Goal: Contribute content: Contribute content

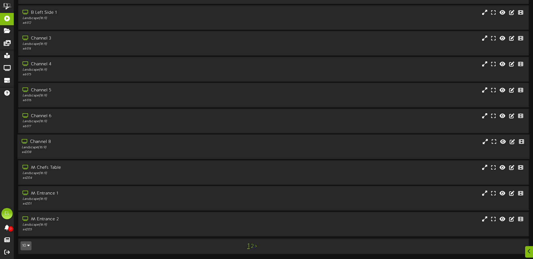
scroll to position [42, 0]
click at [54, 167] on div "M Chefs Table" at bounding box center [124, 167] width 205 height 6
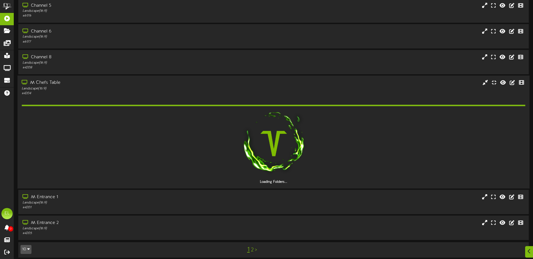
scroll to position [114, 0]
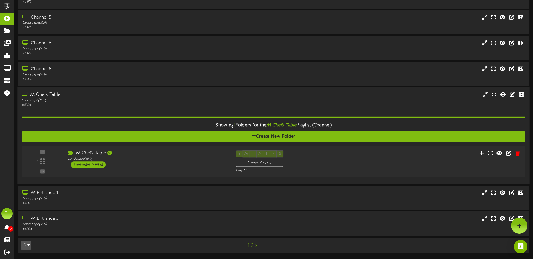
click at [30, 245] on button "10" at bounding box center [25, 245] width 11 height 9
click at [26, 216] on div "25" at bounding box center [26, 218] width 11 height 8
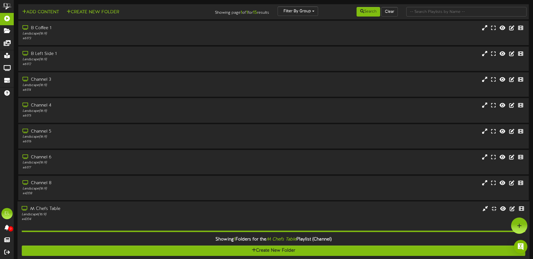
click at [49, 216] on div "Landscape ( 16:9 )" at bounding box center [124, 214] width 205 height 5
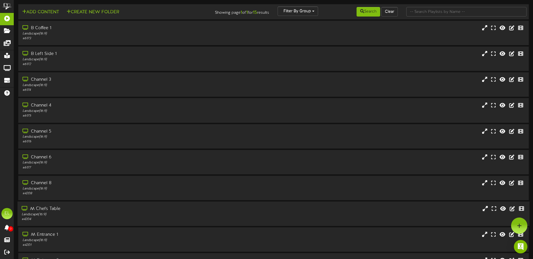
click at [44, 218] on div "# 4204" at bounding box center [124, 219] width 205 height 5
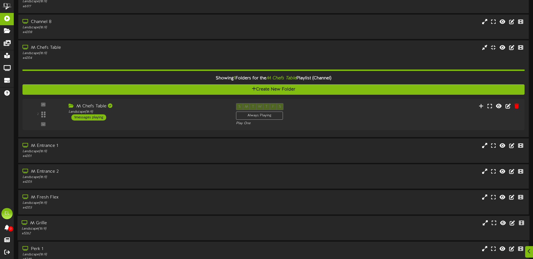
scroll to position [197, 0]
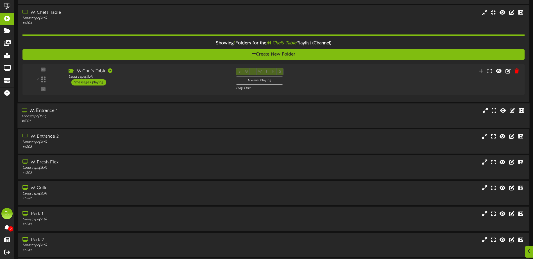
click at [44, 118] on div "Landscape ( 16:9 )" at bounding box center [124, 116] width 205 height 5
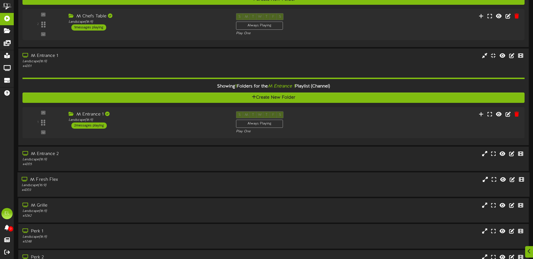
scroll to position [253, 0]
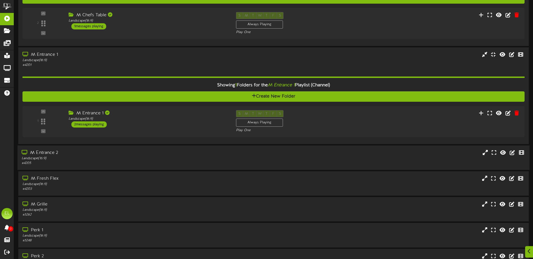
click at [51, 159] on div "Landscape ( 16:9 )" at bounding box center [124, 158] width 205 height 5
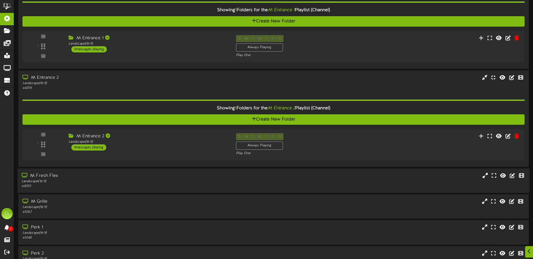
scroll to position [337, 0]
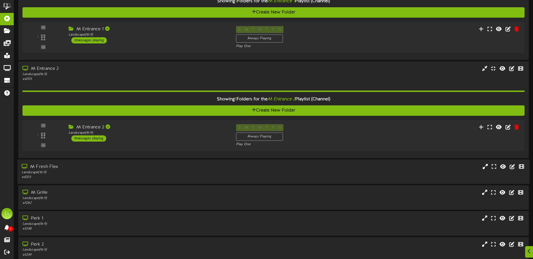
click at [56, 169] on div "M Fresh Flex" at bounding box center [124, 167] width 205 height 6
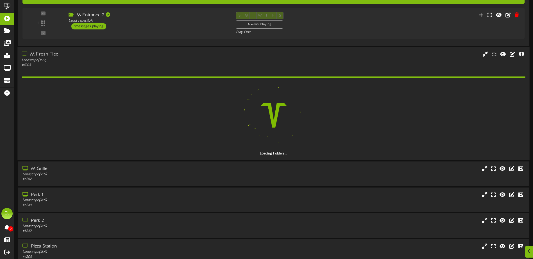
scroll to position [476, 0]
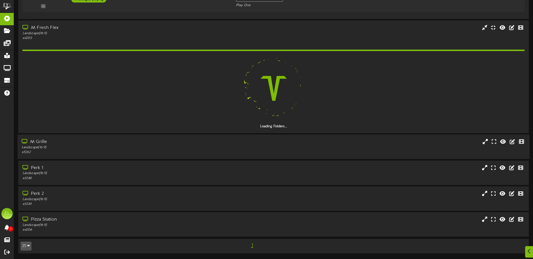
click at [45, 146] on div "Landscape ( 16:9 )" at bounding box center [124, 147] width 205 height 5
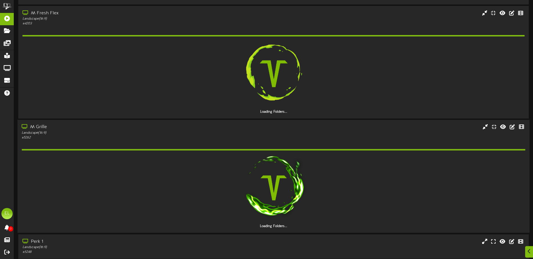
scroll to position [549, 0]
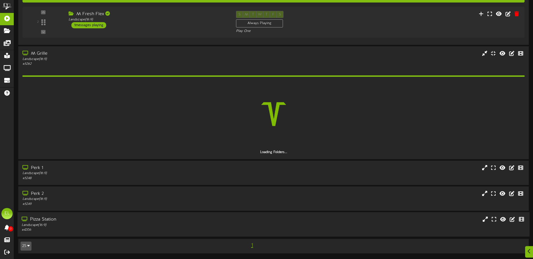
click at [53, 222] on div "Pizza Station" at bounding box center [124, 220] width 205 height 6
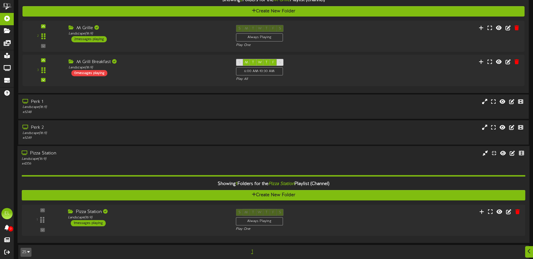
click at [46, 157] on div "Landscape ( 16:9 )" at bounding box center [124, 159] width 205 height 5
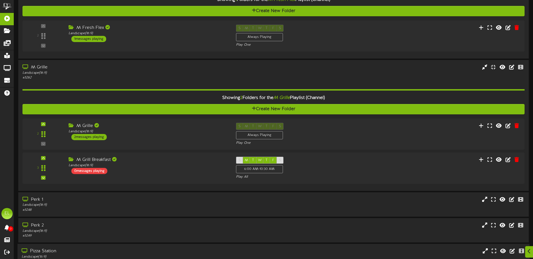
scroll to position [567, 0]
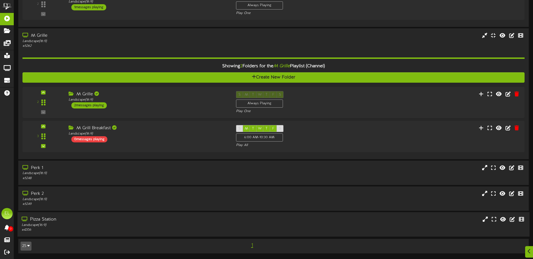
click at [33, 226] on div "Landscape ( 16:9 )" at bounding box center [124, 225] width 205 height 5
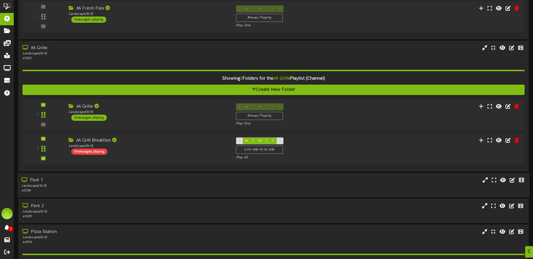
scroll to position [555, 0]
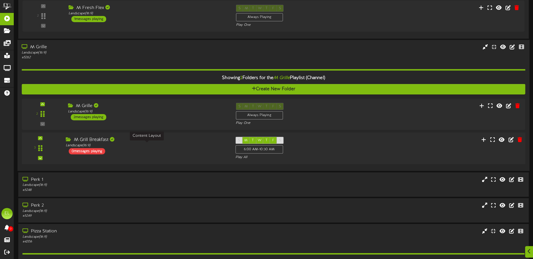
click at [104, 147] on div "Landscape ( 16:9 )" at bounding box center [146, 145] width 161 height 5
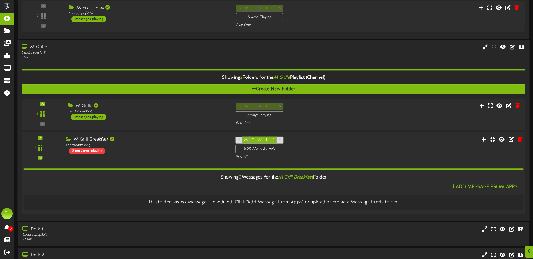
click at [50, 143] on div "3" at bounding box center [41, 148] width 34 height 23
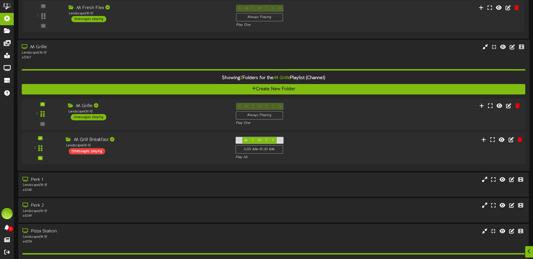
click at [50, 143] on div "3" at bounding box center [41, 148] width 34 height 23
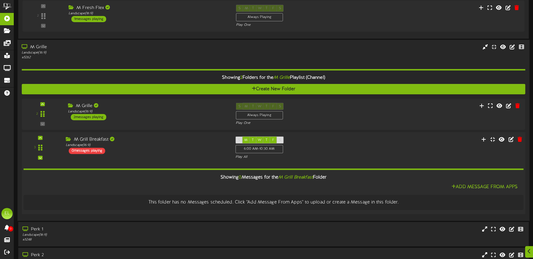
click at [50, 143] on div "3" at bounding box center [41, 148] width 34 height 23
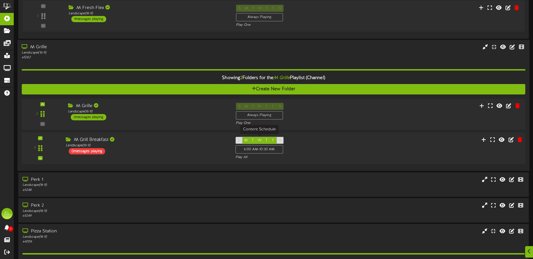
click at [280, 140] on div "S" at bounding box center [279, 140] width 7 height 7
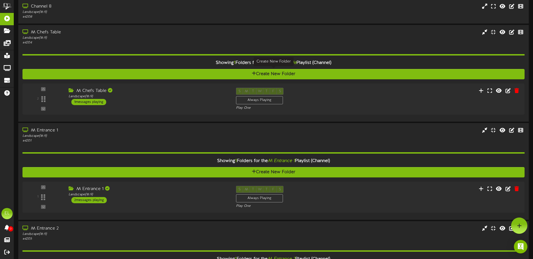
scroll to position [134, 0]
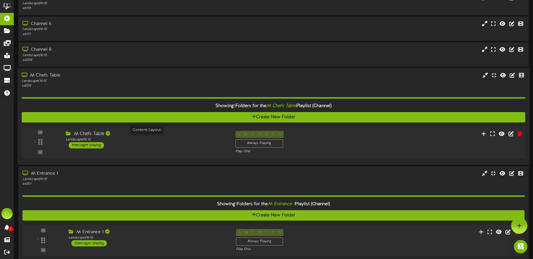
click at [217, 140] on div "Landscape ( 16:9 )" at bounding box center [146, 140] width 161 height 5
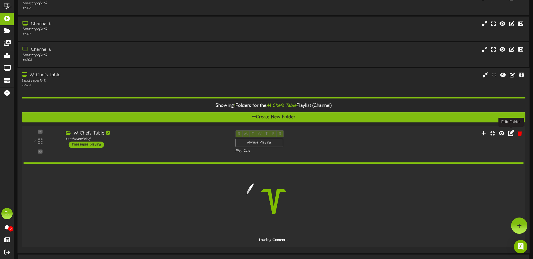
click at [513, 135] on icon at bounding box center [511, 133] width 6 height 6
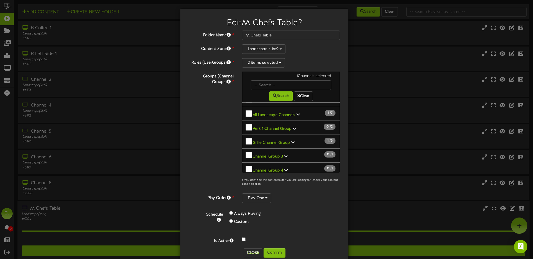
scroll to position [0, 0]
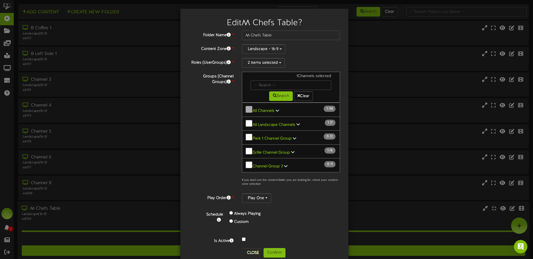
click at [209, 145] on div "Groups (Channel Groups) * 1 Channels selected Search Clear All Channels 1" at bounding box center [263, 131] width 159 height 118
click at [298, 215] on div "Always Playing" at bounding box center [266, 214] width 75 height 8
click at [351, 66] on div "Edit M Chefs Table ? Folder Name * M Chefs Table Content Zone * Landscape - 16:…" at bounding box center [266, 129] width 533 height 259
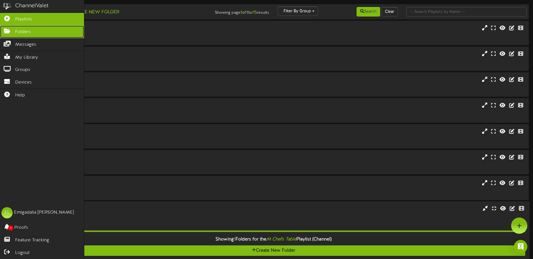
click at [23, 30] on span "Folders" at bounding box center [23, 32] width 16 height 6
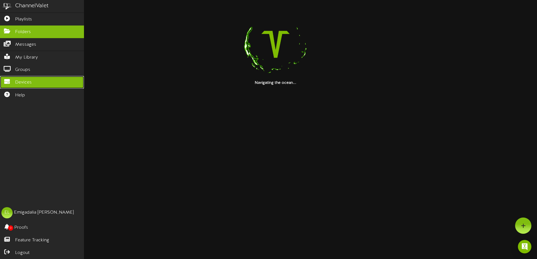
click at [22, 79] on span "Devices" at bounding box center [23, 82] width 17 height 6
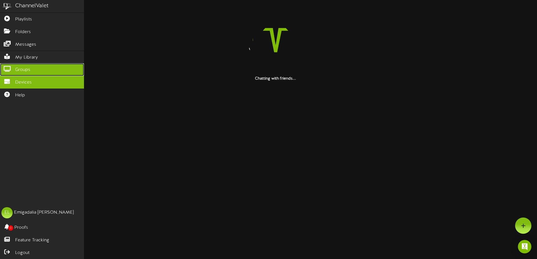
click at [30, 67] on span "Groups" at bounding box center [22, 70] width 15 height 6
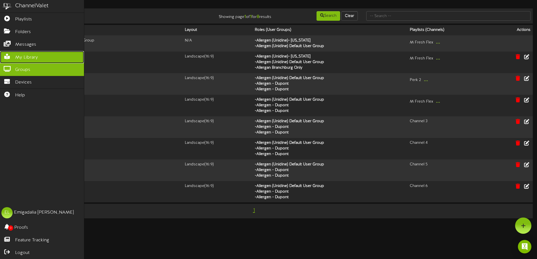
click at [32, 60] on link "My Library" at bounding box center [42, 57] width 84 height 13
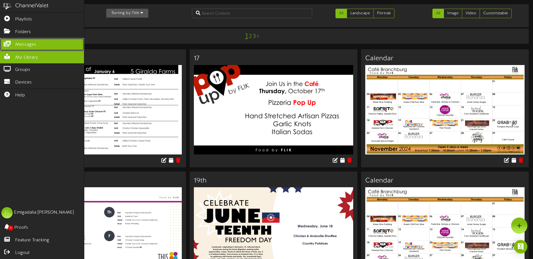
click at [28, 42] on span "Messages" at bounding box center [25, 45] width 21 height 6
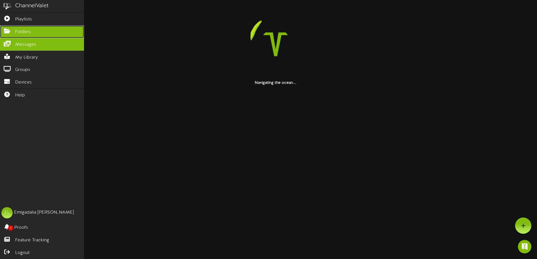
click at [28, 32] on span "Folders" at bounding box center [23, 32] width 16 height 6
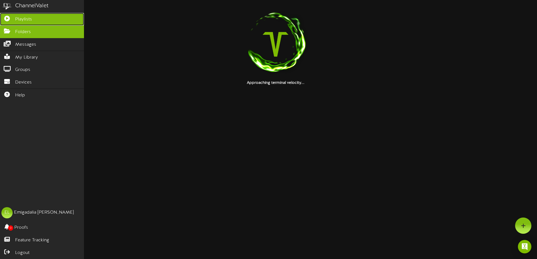
click at [26, 21] on span "Playlists" at bounding box center [23, 19] width 17 height 6
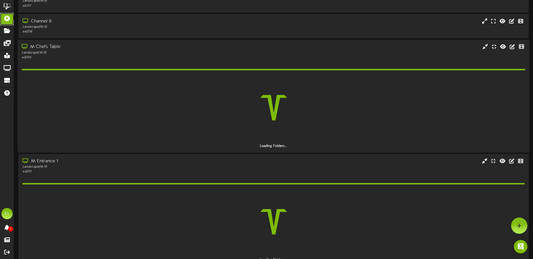
scroll to position [112, 0]
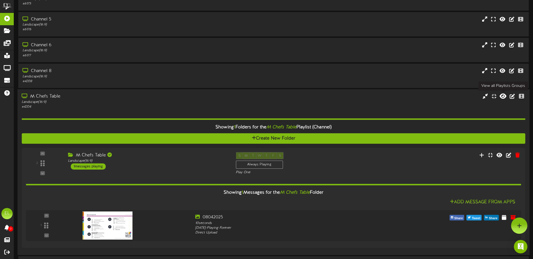
click at [502, 97] on icon at bounding box center [502, 96] width 7 height 6
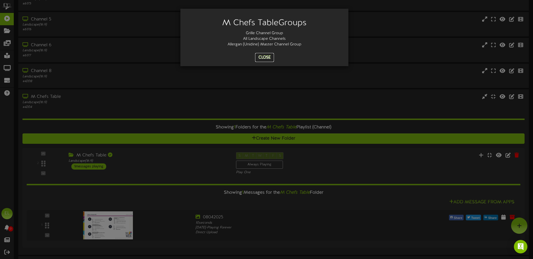
click at [261, 56] on button "Close" at bounding box center [264, 57] width 19 height 9
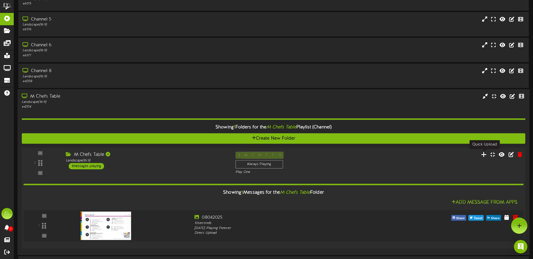
click at [485, 155] on icon at bounding box center [484, 154] width 6 height 6
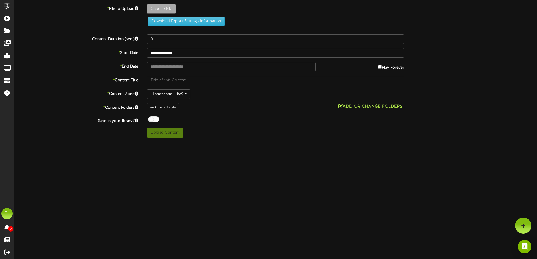
click at [341, 105] on icon at bounding box center [340, 106] width 4 height 4
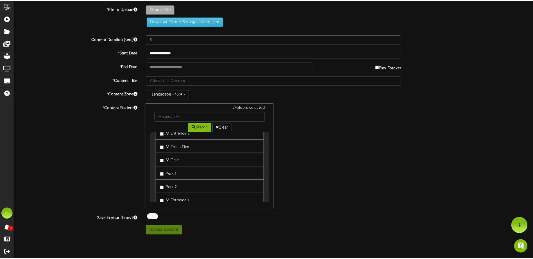
scroll to position [38, 0]
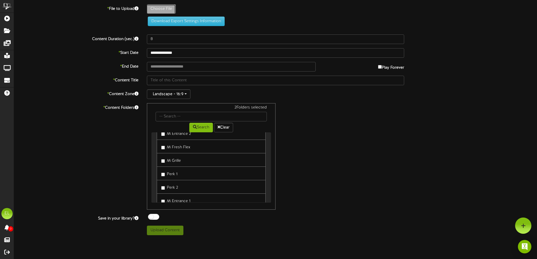
type input "**********"
type input "08112025"
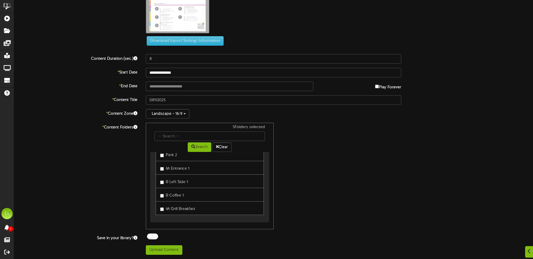
scroll to position [95, 0]
click at [169, 248] on button "Upload Content" at bounding box center [164, 251] width 36 height 10
type input "**********"
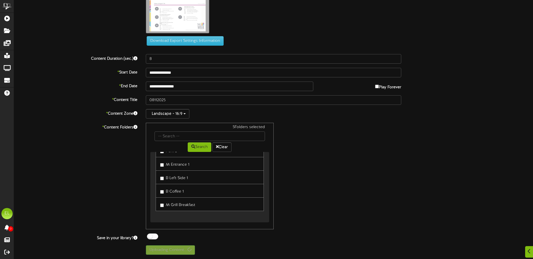
scroll to position [0, 0]
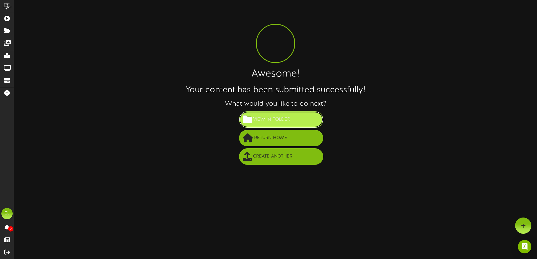
click at [285, 120] on span "View in Folder" at bounding box center [272, 119] width 40 height 9
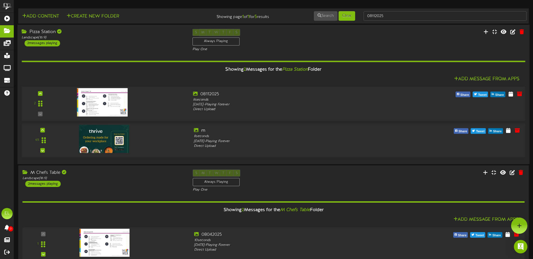
click at [103, 99] on img at bounding box center [102, 102] width 51 height 28
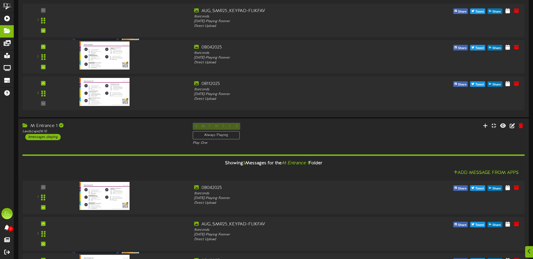
scroll to position [563, 0]
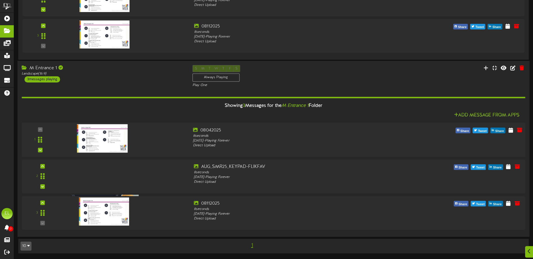
click at [101, 137] on img at bounding box center [102, 138] width 51 height 28
click at [181, 134] on div at bounding box center [124, 137] width 127 height 20
click at [509, 131] on icon at bounding box center [510, 130] width 5 height 6
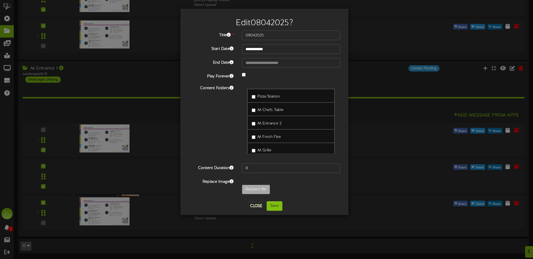
click at [253, 108] on label "M Chefs Table" at bounding box center [268, 110] width 32 height 8
click at [251, 131] on div "Perk 1" at bounding box center [290, 131] width 87 height 14
click at [253, 140] on label "M Grill Breakfast" at bounding box center [269, 142] width 35 height 8
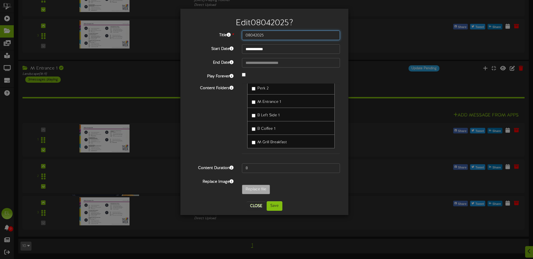
click at [262, 34] on input "08042025" at bounding box center [291, 36] width 98 height 10
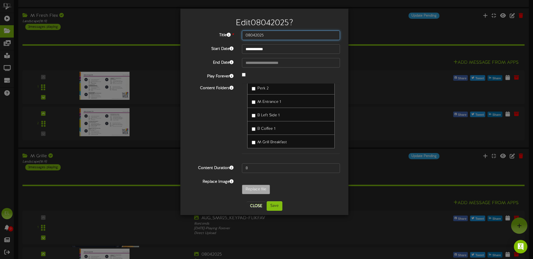
scroll to position [198, 0]
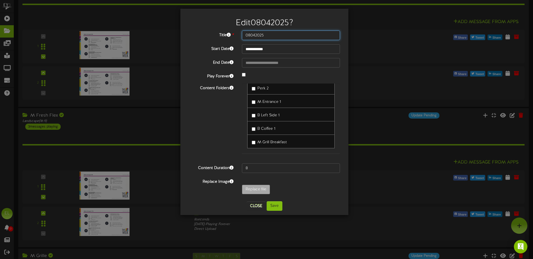
click at [276, 36] on input "08042025" at bounding box center [291, 36] width 98 height 10
click at [225, 33] on label "Title *" at bounding box center [210, 35] width 53 height 8
click at [230, 35] on label "Title *" at bounding box center [210, 35] width 53 height 8
click at [316, 13] on div "Edit 08042025 ?" at bounding box center [263, 22] width 159 height 18
drag, startPoint x: 340, startPoint y: 139, endPoint x: 348, endPoint y: 97, distance: 43.3
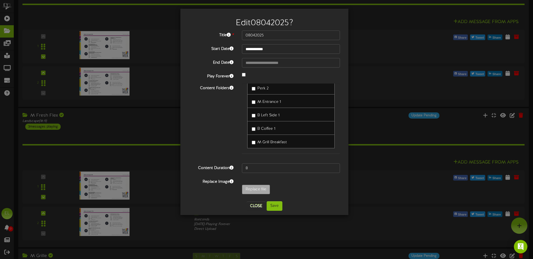
click at [348, 97] on div "**********" at bounding box center [264, 112] width 168 height 207
click at [276, 206] on button "Save" at bounding box center [274, 207] width 16 height 10
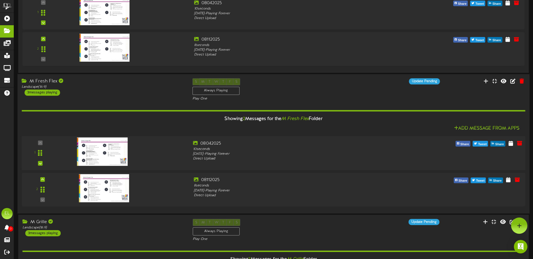
scroll to position [226, 0]
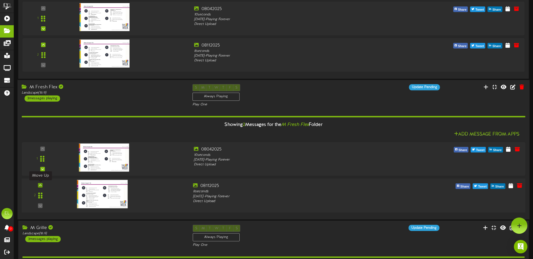
click at [40, 186] on icon at bounding box center [40, 185] width 3 height 3
click at [513, 187] on icon at bounding box center [510, 185] width 5 height 6
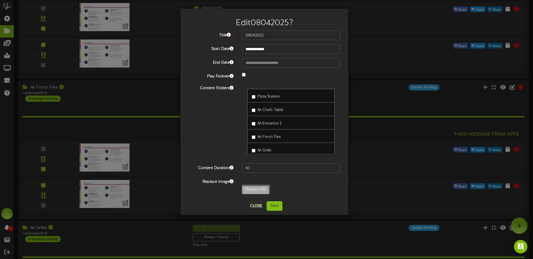
type input "**********"
type input "08112025"
click at [255, 97] on label "Pizza Station" at bounding box center [266, 96] width 28 height 8
click at [255, 125] on label "M Entrance 2" at bounding box center [267, 123] width 30 height 8
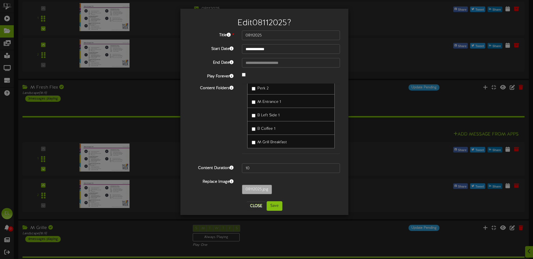
click at [254, 100] on label "M Entrance 1" at bounding box center [266, 101] width 29 height 8
click at [272, 205] on button "Save" at bounding box center [274, 207] width 16 height 10
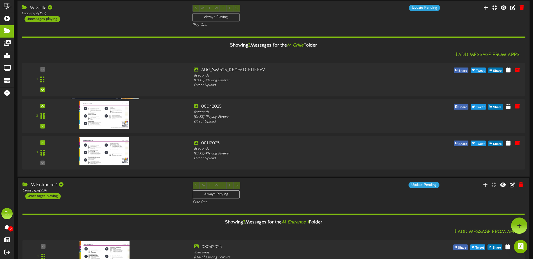
scroll to position [479, 0]
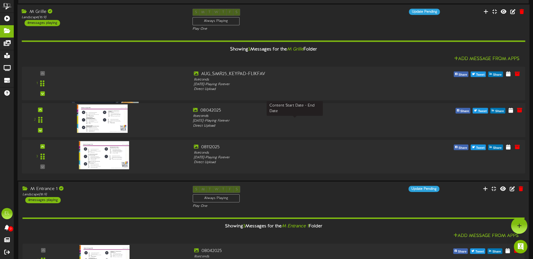
click at [214, 123] on div "[DATE] - Playing Forever" at bounding box center [294, 121] width 203 height 5
click at [512, 111] on icon at bounding box center [510, 110] width 5 height 6
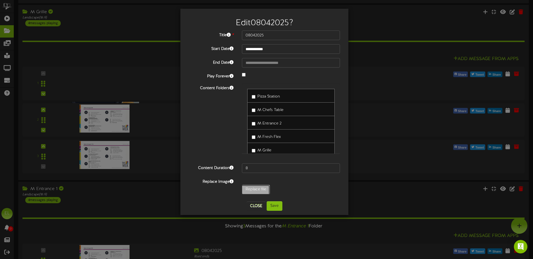
type input "**********"
type input "08112025"
click at [275, 205] on button "Save" at bounding box center [274, 207] width 16 height 10
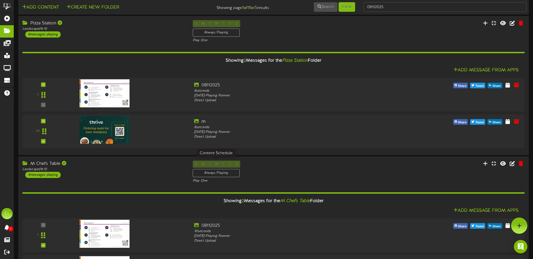
scroll to position [0, 0]
